Goal: Information Seeking & Learning: Learn about a topic

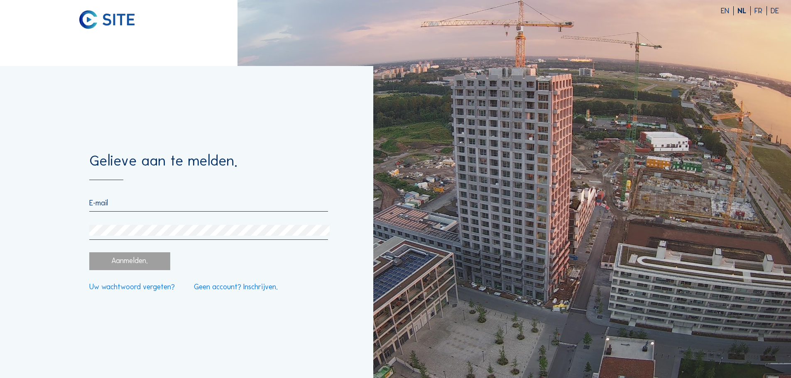
click at [169, 208] on div at bounding box center [208, 205] width 238 height 13
click at [176, 201] on input "email" at bounding box center [208, 203] width 238 height 9
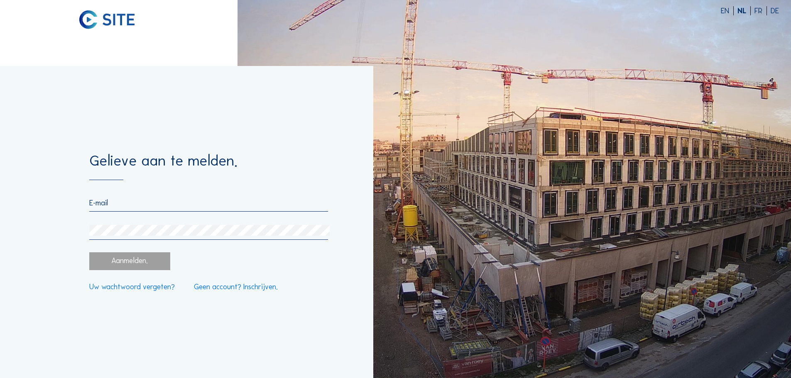
click at [145, 206] on input "email" at bounding box center [208, 203] width 238 height 9
type input "[EMAIL_ADDRESS][DOMAIN_NAME]"
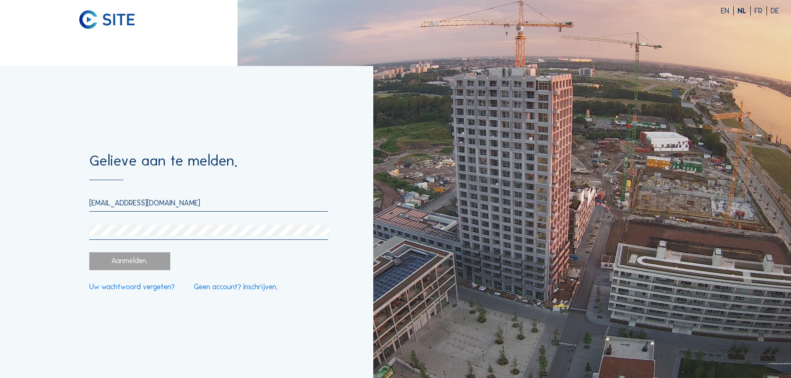
click at [153, 258] on div "Aanmelden." at bounding box center [129, 261] width 81 height 18
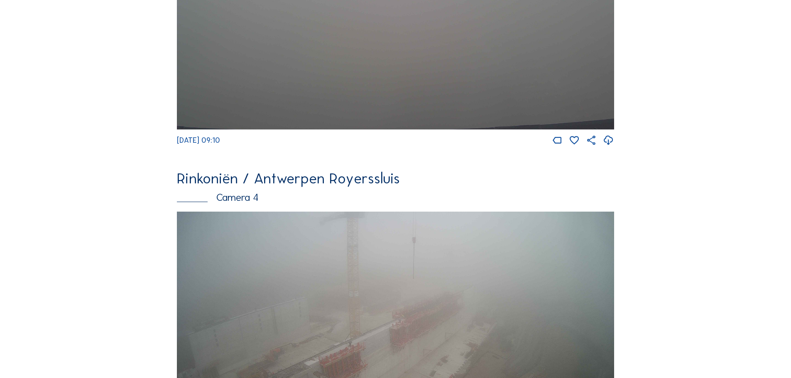
scroll to position [1371, 0]
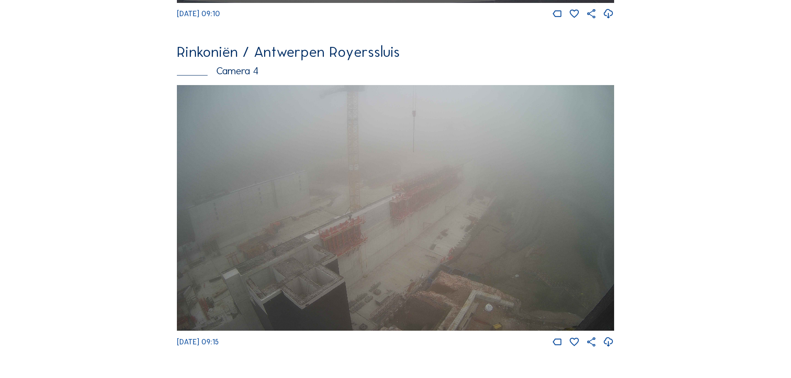
click at [313, 215] on img at bounding box center [395, 208] width 437 height 246
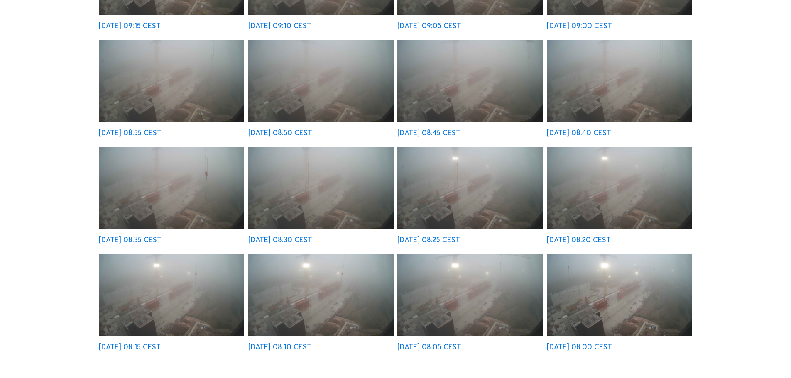
scroll to position [208, 0]
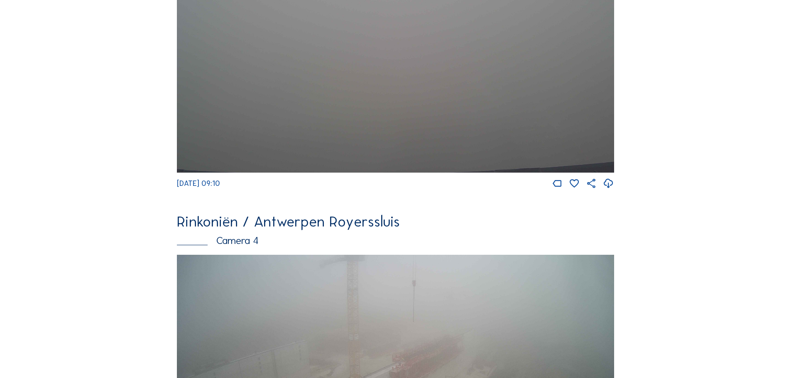
scroll to position [1329, 0]
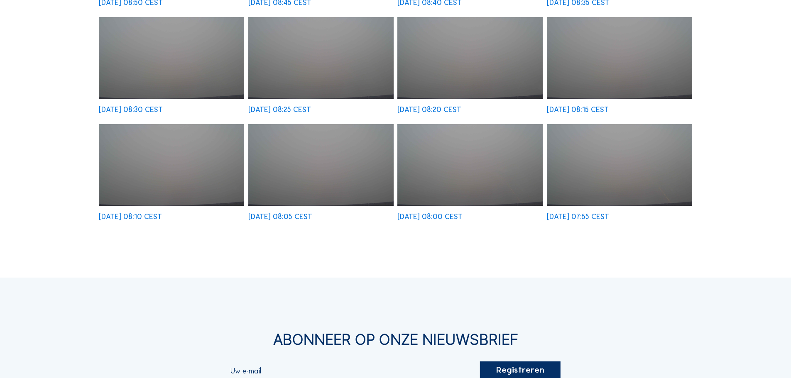
click at [173, 69] on img at bounding box center [171, 58] width 145 height 82
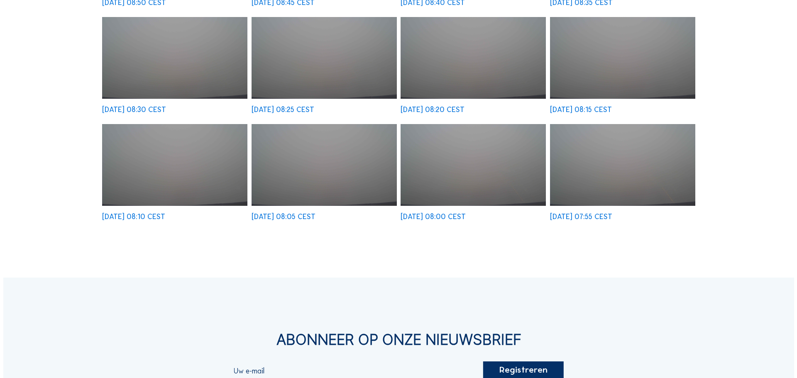
scroll to position [334, 0]
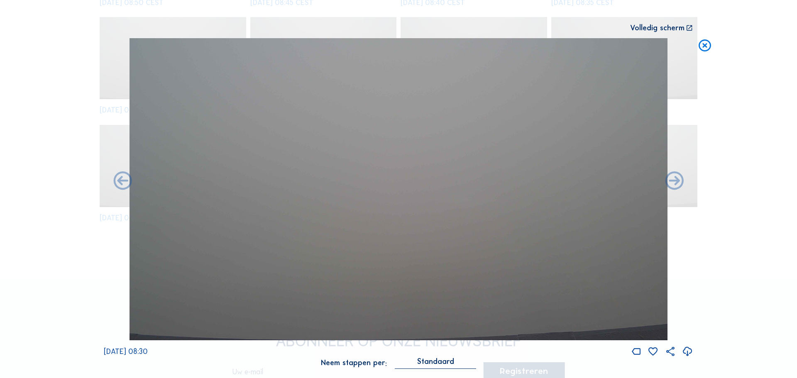
click at [73, 68] on div "Scroll om door de tijd te reizen | Druk op de 'Alt'-knop + scroll om te Zoomen …" at bounding box center [398, 189] width 797 height 378
click at [704, 45] on icon at bounding box center [705, 45] width 15 height 15
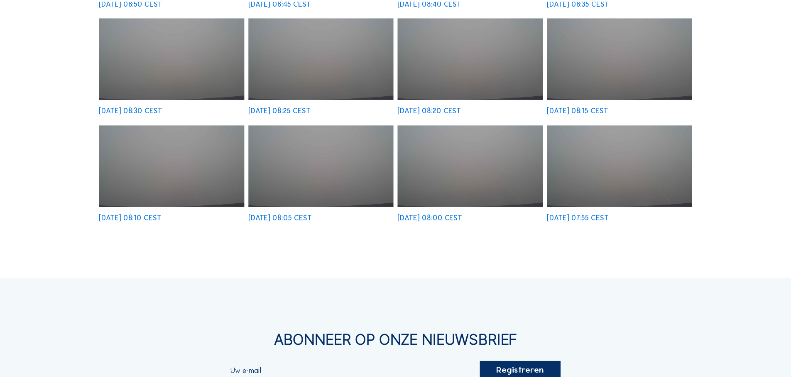
scroll to position [332, 0]
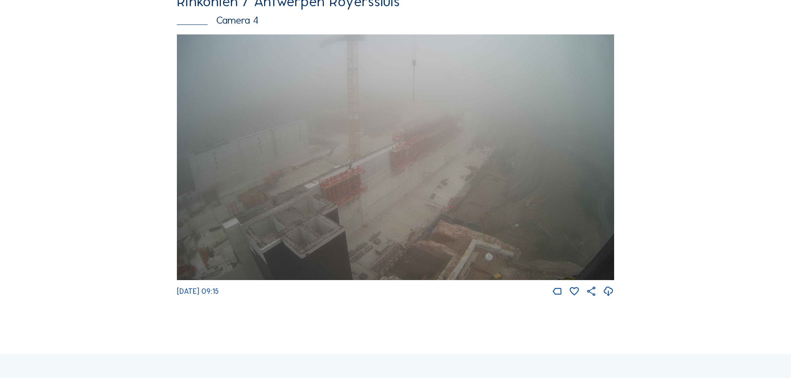
scroll to position [1379, 0]
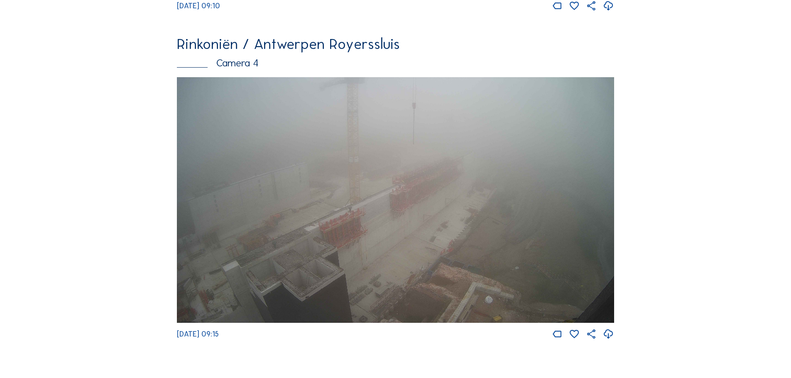
click at [508, 213] on img at bounding box center [395, 200] width 437 height 246
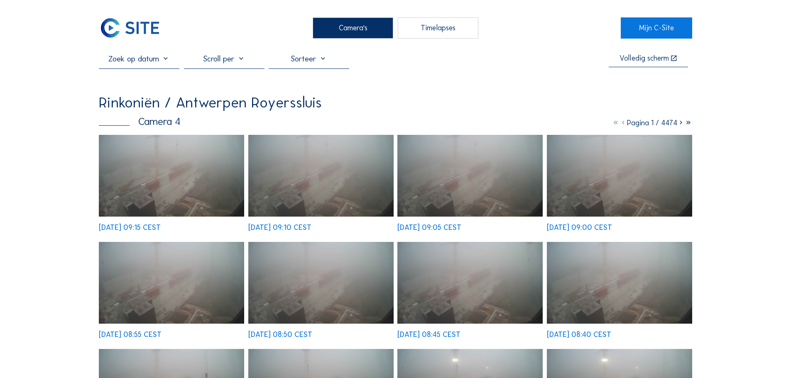
click at [125, 170] on img at bounding box center [171, 176] width 145 height 82
